Goal: Transaction & Acquisition: Purchase product/service

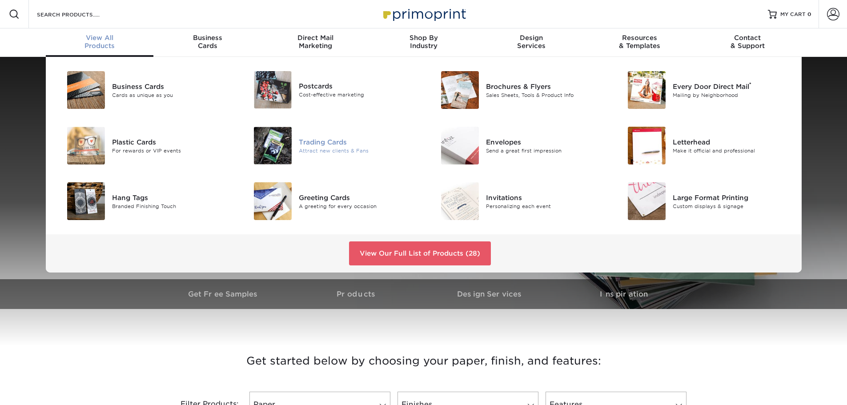
click at [326, 145] on div "Trading Cards" at bounding box center [358, 142] width 118 height 10
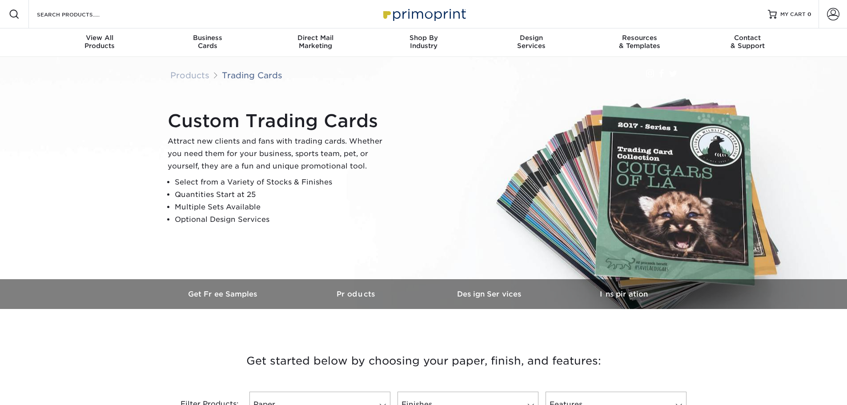
scroll to position [178, 0]
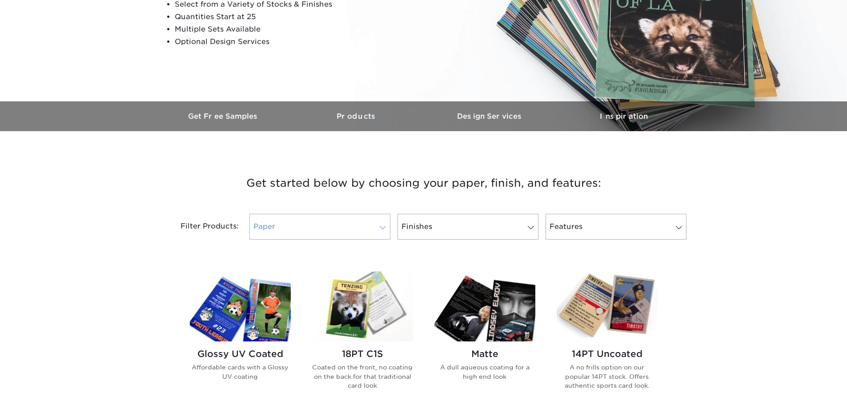
click at [385, 229] on span at bounding box center [383, 227] width 12 height 7
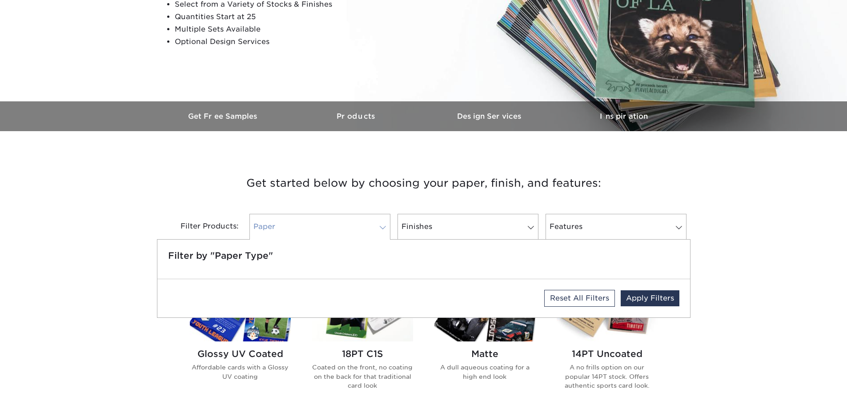
click at [385, 229] on span at bounding box center [383, 227] width 12 height 7
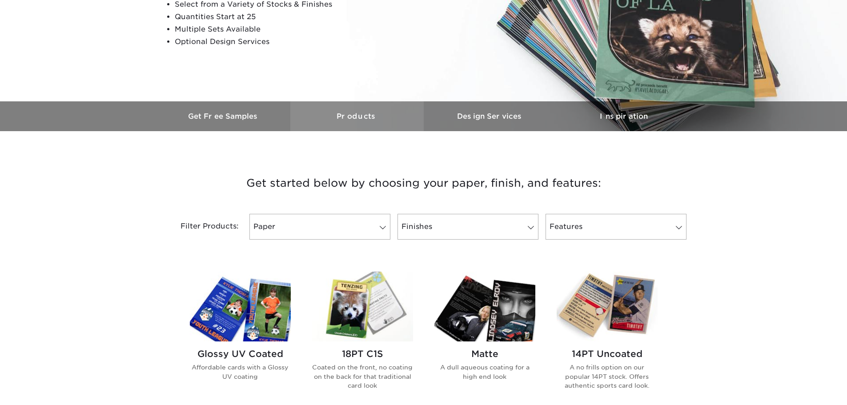
scroll to position [267, 0]
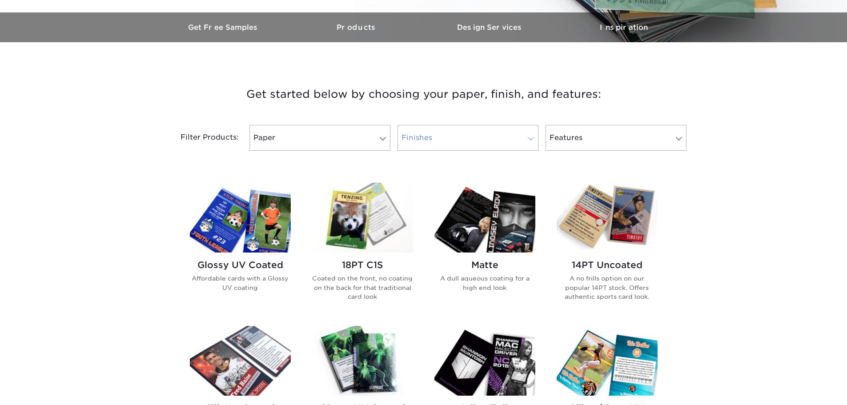
click at [532, 140] on span at bounding box center [531, 138] width 12 height 7
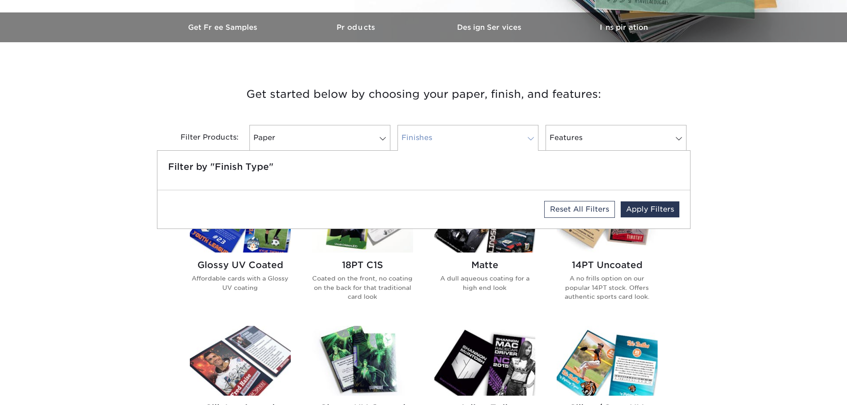
click at [532, 140] on span at bounding box center [531, 138] width 12 height 7
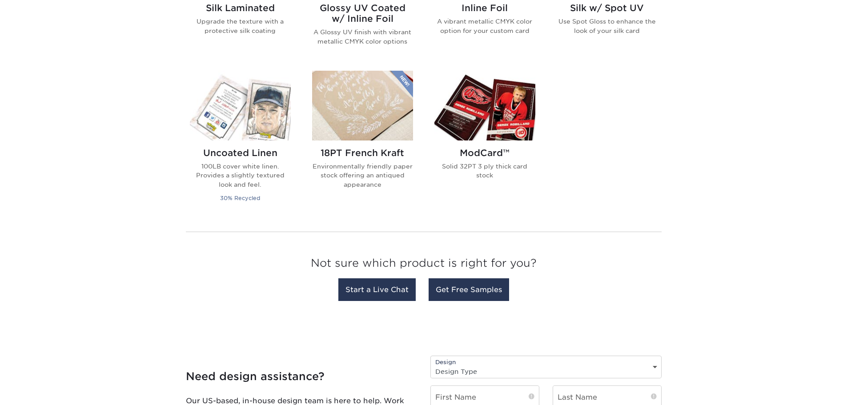
scroll to position [400, 0]
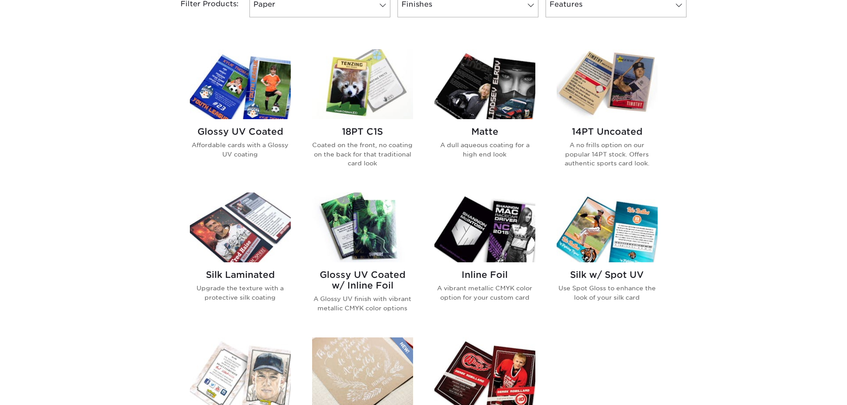
click at [616, 97] on img at bounding box center [607, 84] width 101 height 70
